Goal: Information Seeking & Learning: Learn about a topic

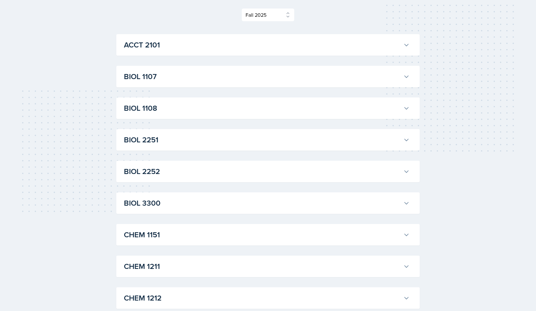
scroll to position [90, 0]
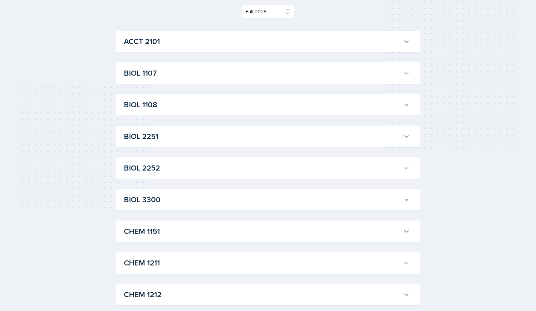
click at [401, 76] on button "BIOL 1107" at bounding box center [267, 73] width 288 height 14
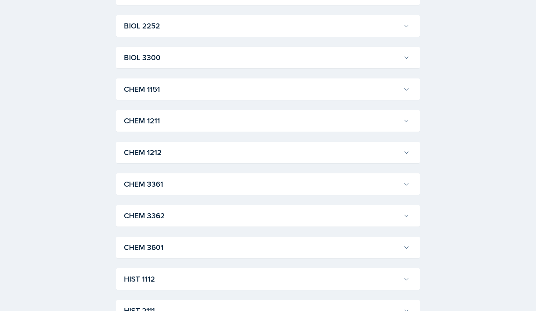
scroll to position [744, 0]
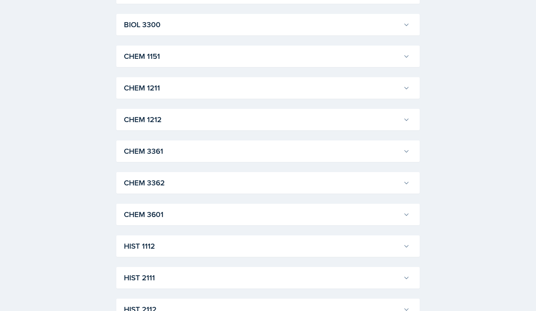
scroll to position [819, 0]
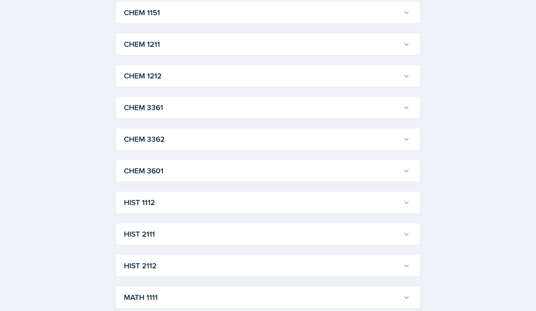
click at [337, 87] on div "CHEM 1212 [PERSON_NAME] Professor: [PERSON_NAME] Export to Google Calendar Recu…" at bounding box center [268, 76] width 304 height 22
click at [357, 82] on h3 "CHEM 1212" at bounding box center [262, 75] width 277 height 11
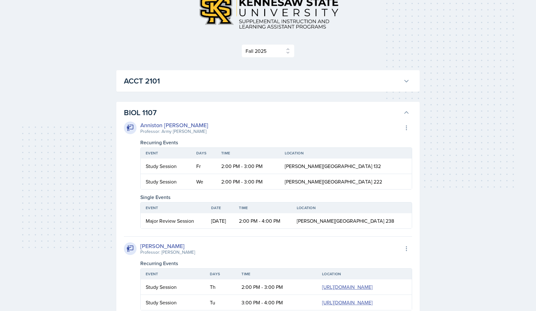
scroll to position [0, 0]
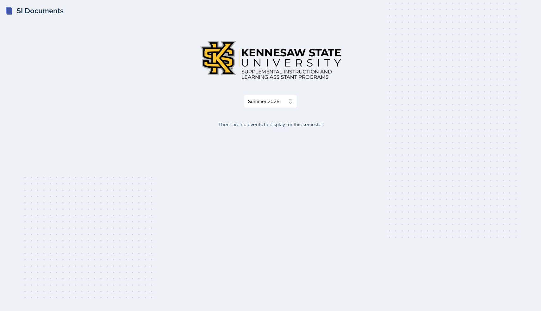
drag, startPoint x: 540, startPoint y: 58, endPoint x: 540, endPoint y: 86, distance: 27.5
click at [540, 86] on div "SI Documents Select Semester Fall 2025 Summer 2025 Spring 2025 Fall 2024 Summer…" at bounding box center [270, 155] width 541 height 311
drag, startPoint x: 540, startPoint y: 76, endPoint x: 524, endPoint y: 107, distance: 34.5
click at [526, 111] on div "SI Documents Select Semester Fall 2025 Summer 2025 Spring 2025 Fall 2024 Summer…" at bounding box center [270, 155] width 541 height 311
select select "2bed604d-1099-4043-b1bc-2365e8740244"
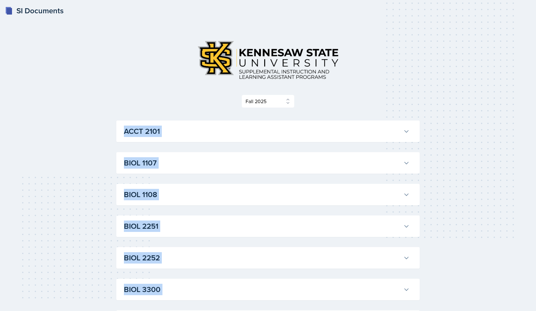
click at [270, 132] on h3 "ACCT 2101" at bounding box center [262, 131] width 277 height 11
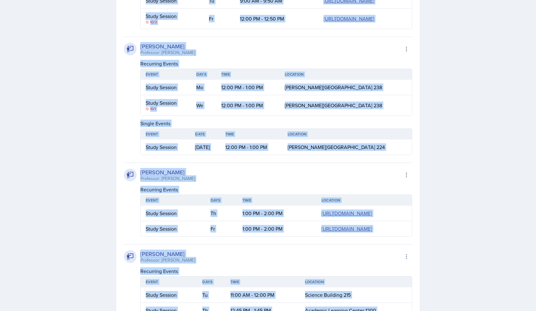
scroll to position [341, 0]
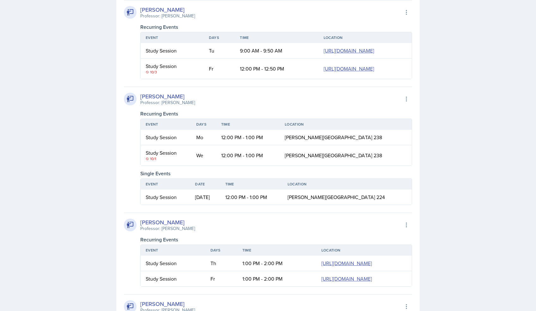
click at [154, 14] on div "[PERSON_NAME]" at bounding box center [167, 9] width 55 height 9
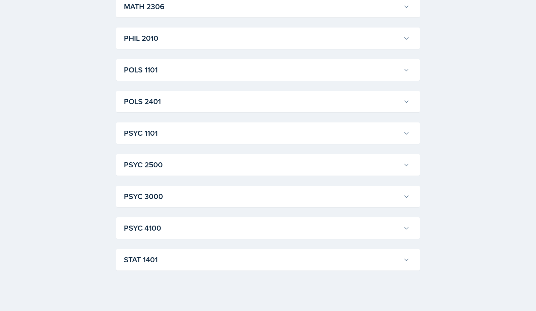
scroll to position [1851, 0]
click at [276, 81] on div "POLS 1101 [PERSON_NAME] Professor: [PERSON_NAME] Export to Google Calendar Recu…" at bounding box center [268, 70] width 304 height 22
click at [400, 76] on h3 "POLS 1101" at bounding box center [262, 69] width 277 height 11
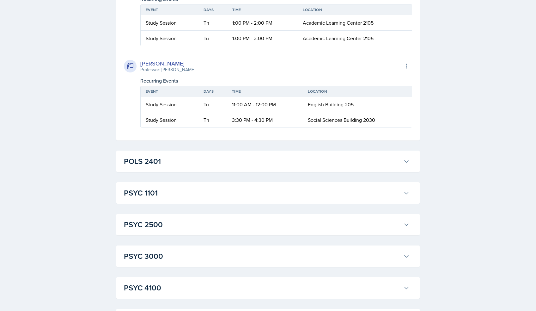
scroll to position [2325, 0]
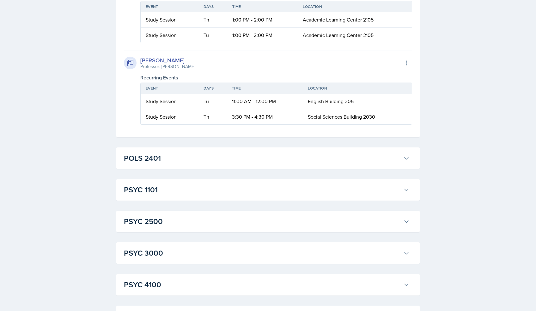
drag, startPoint x: 215, startPoint y: 154, endPoint x: 332, endPoint y: 163, distance: 117.1
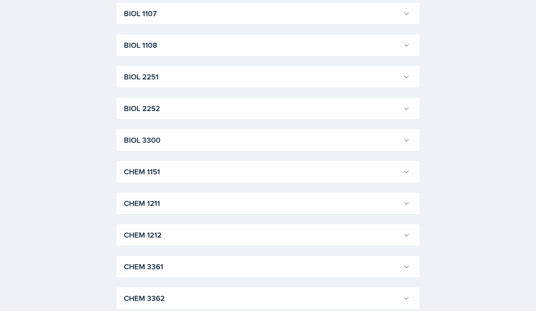
scroll to position [0, 0]
